Goal: Find specific page/section: Find specific page/section

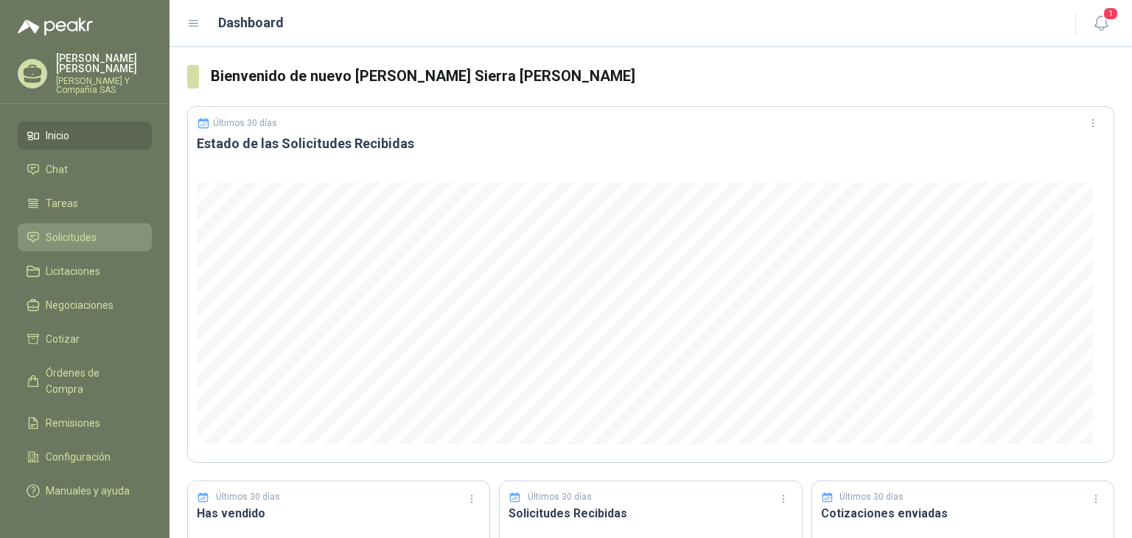
click at [73, 237] on span "Solicitudes" at bounding box center [71, 237] width 51 height 16
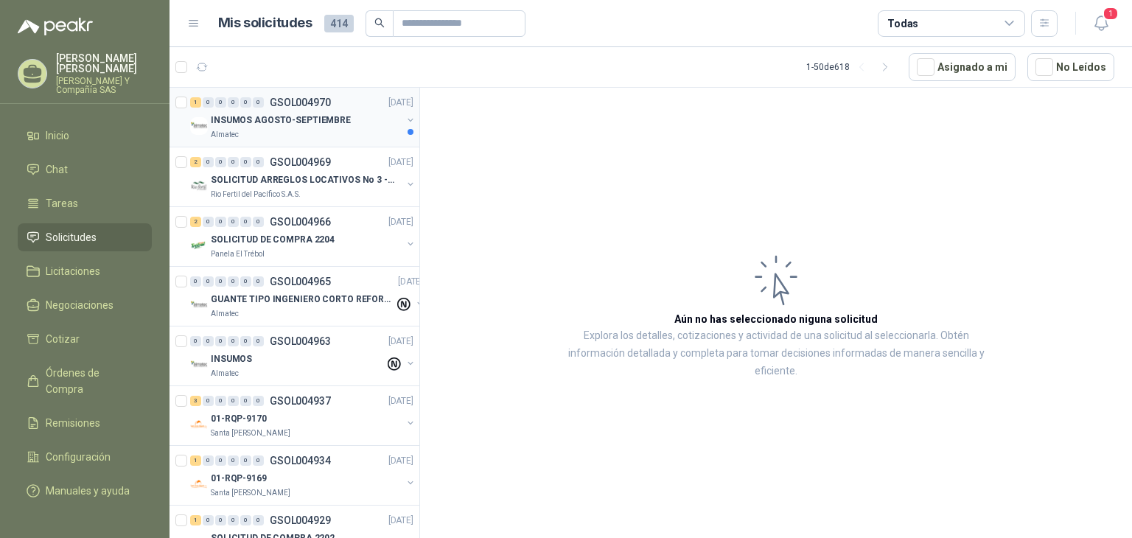
click at [283, 138] on div "Almatec" at bounding box center [306, 135] width 191 height 12
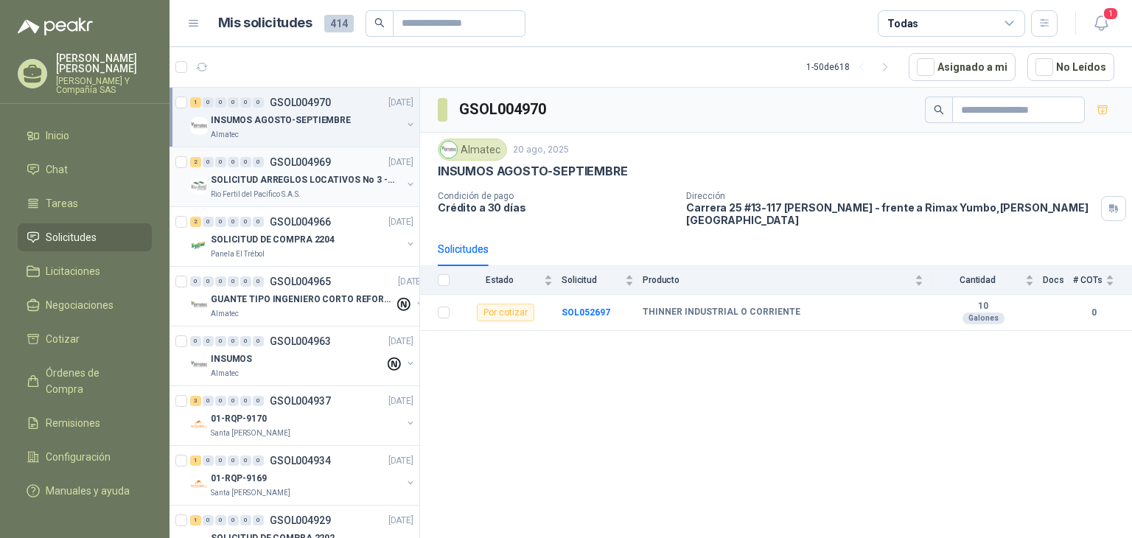
click at [302, 176] on p "SOLICITUD ARREGLOS LOCATIVOS No 3 - PICHINDE" at bounding box center [303, 180] width 184 height 14
